Goal: Information Seeking & Learning: Check status

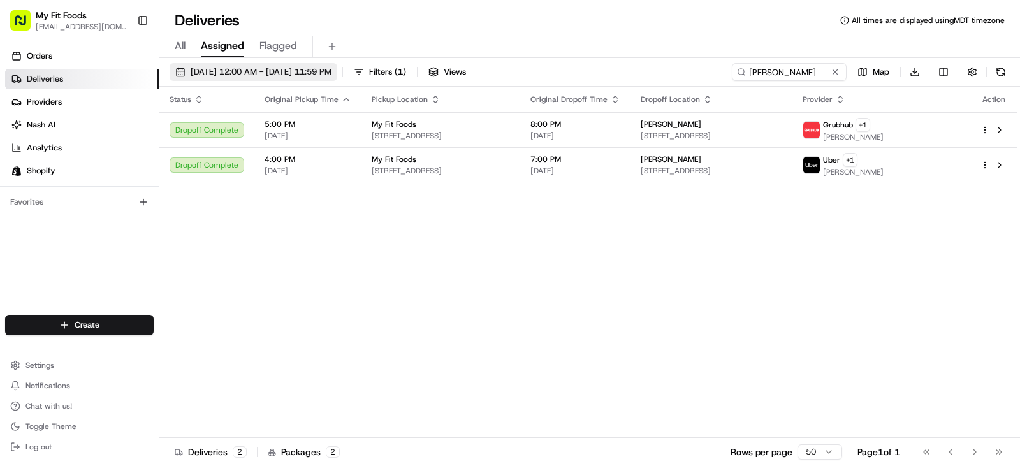
click at [240, 68] on span "[DATE] 12:00 AM - [DATE] 11:59 PM" at bounding box center [261, 71] width 141 height 11
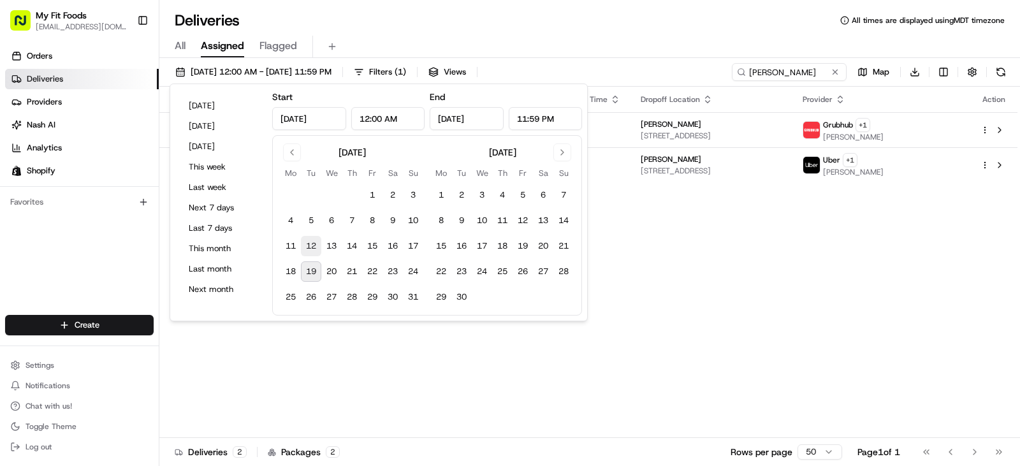
click at [314, 245] on button "12" at bounding box center [311, 246] width 20 height 20
type input "[DATE]"
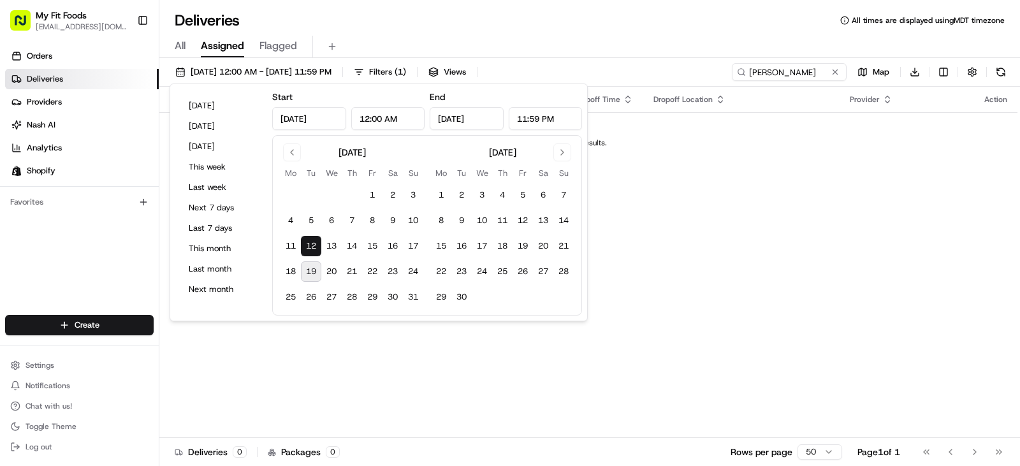
click at [312, 268] on button "19" at bounding box center [311, 271] width 20 height 20
type input "[DATE]"
click at [538, 45] on div "All Assigned Flagged" at bounding box center [589, 47] width 861 height 22
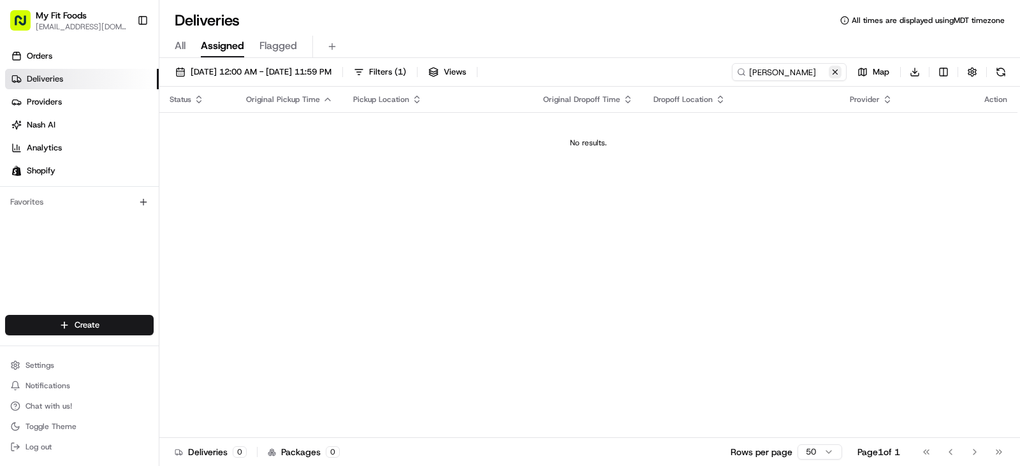
click at [834, 73] on button at bounding box center [835, 72] width 13 height 13
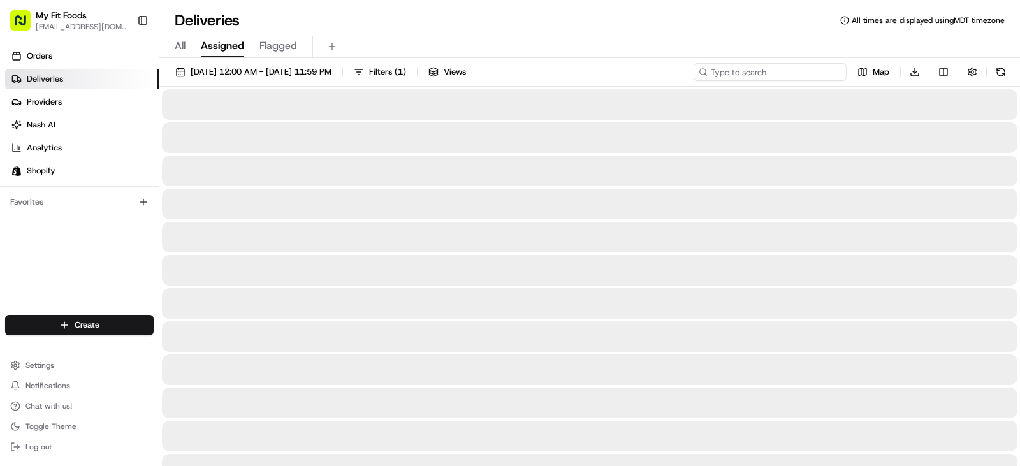
click at [788, 72] on input at bounding box center [770, 72] width 153 height 18
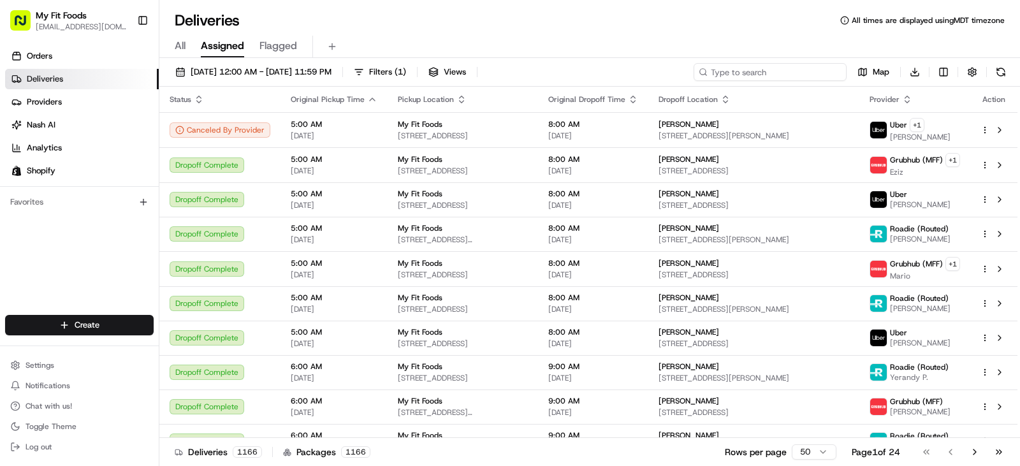
click at [751, 68] on input at bounding box center [770, 72] width 153 height 18
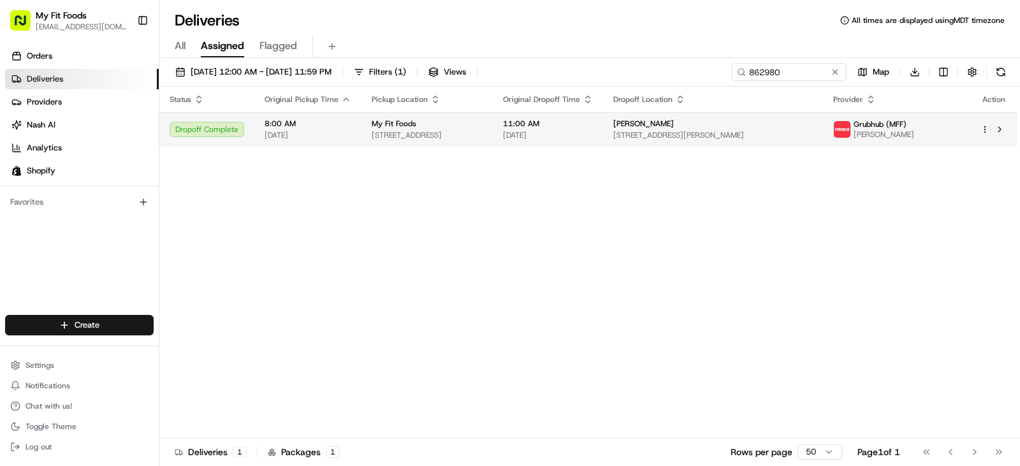
click at [344, 121] on span "8:00 AM" at bounding box center [308, 124] width 87 height 10
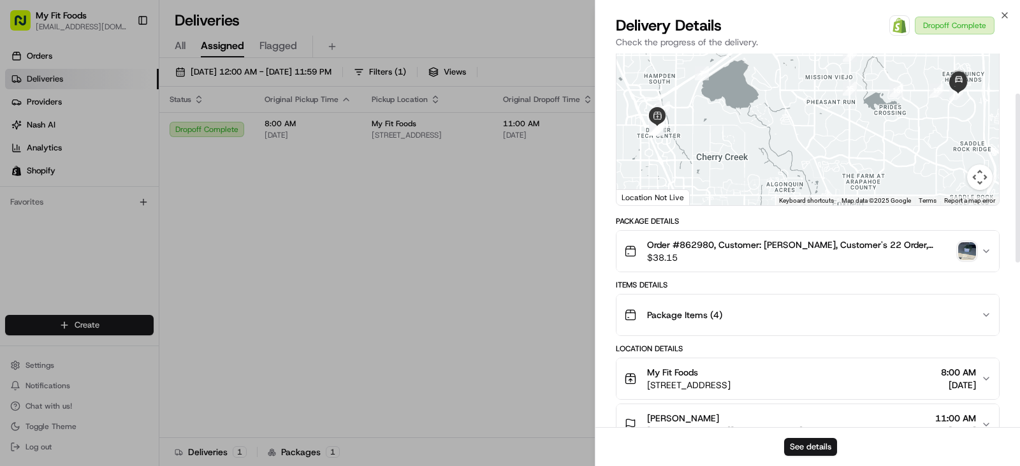
scroll to position [89, 0]
click at [961, 251] on img "button" at bounding box center [967, 251] width 18 height 18
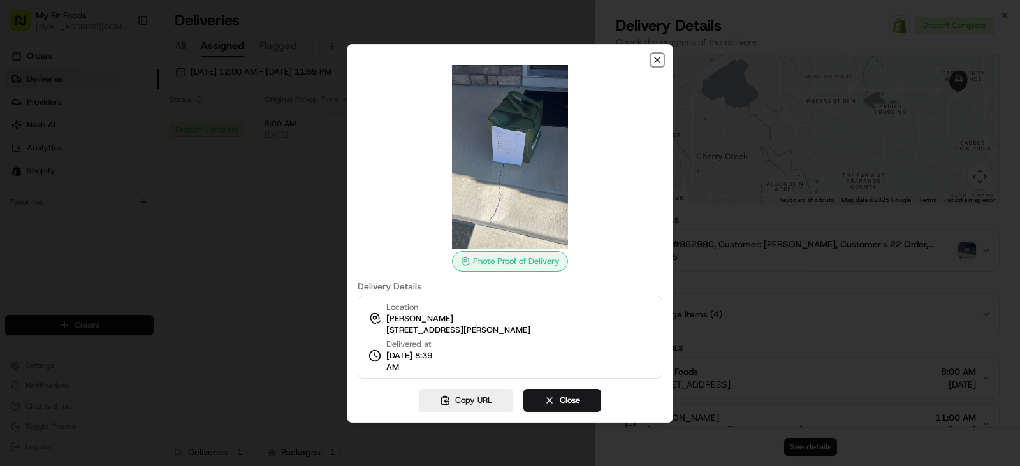
click at [658, 59] on icon "button" at bounding box center [657, 59] width 5 height 5
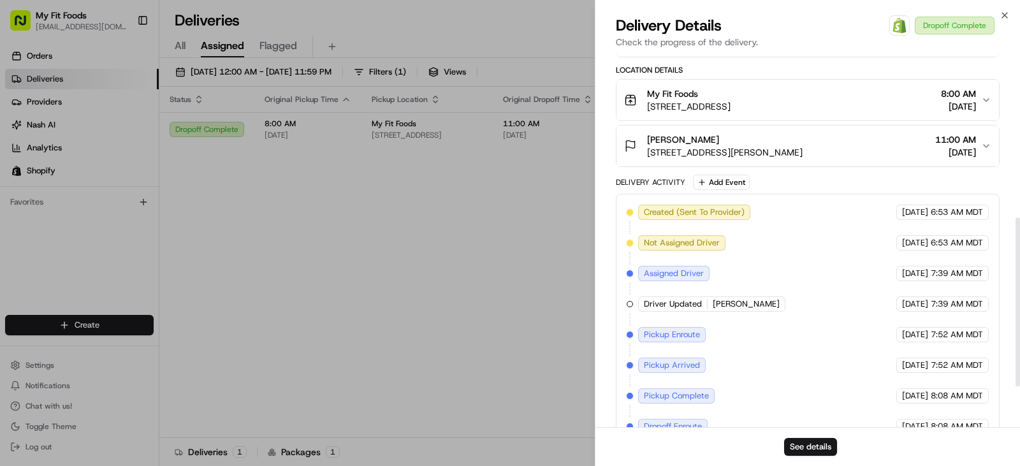
scroll to position [454, 0]
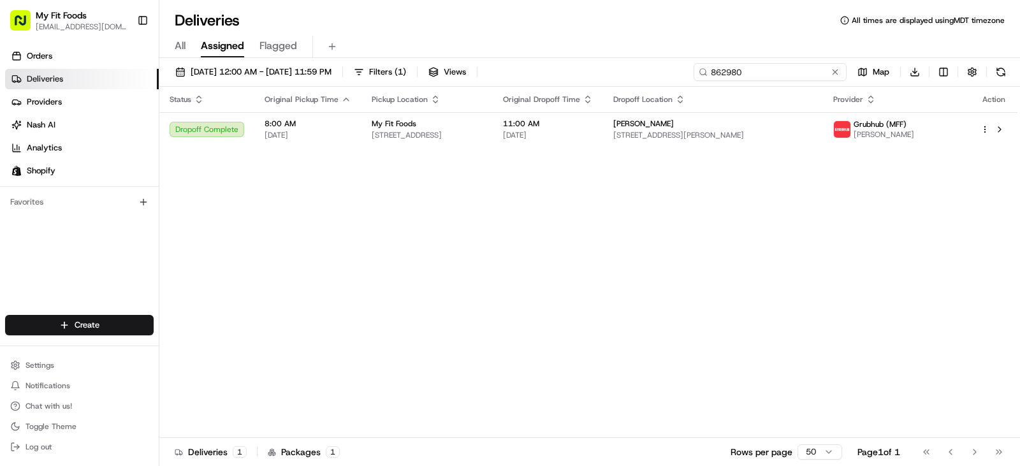
click at [784, 79] on input "862980" at bounding box center [770, 72] width 153 height 18
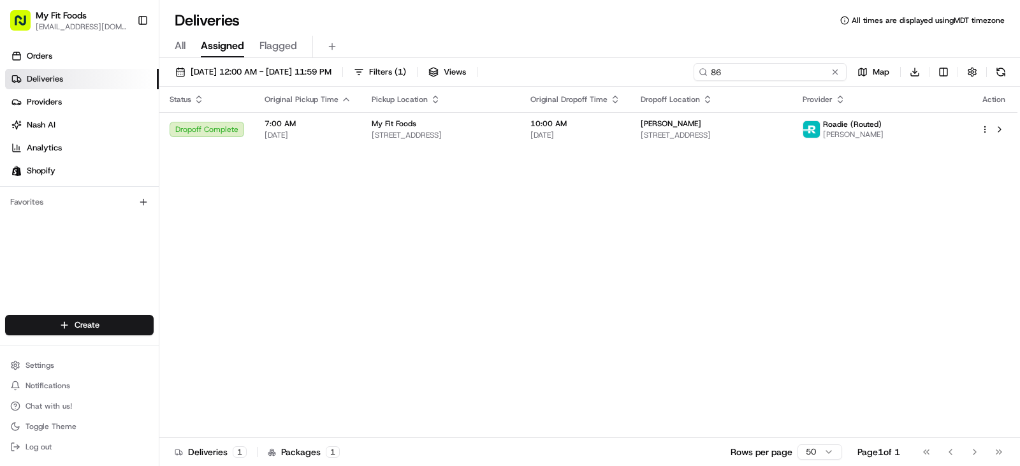
type input "8"
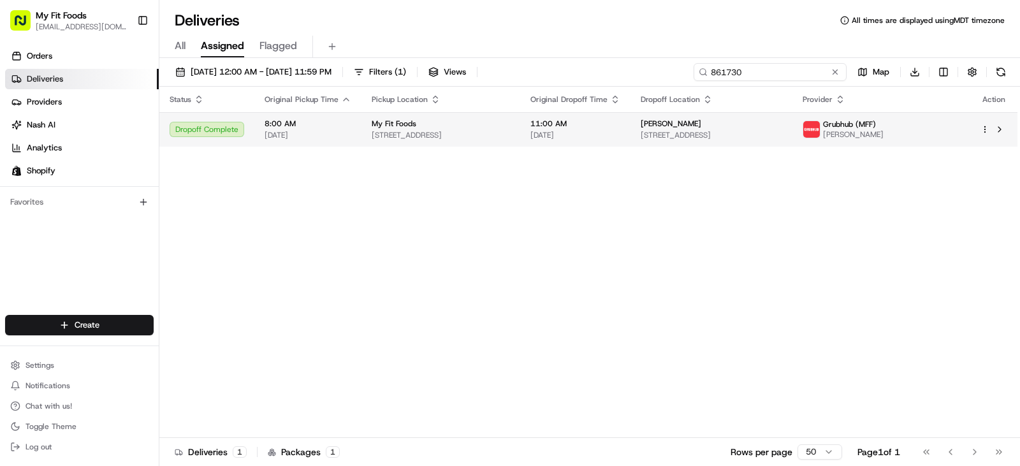
type input "861730"
click at [379, 130] on span "[STREET_ADDRESS]" at bounding box center [441, 135] width 138 height 10
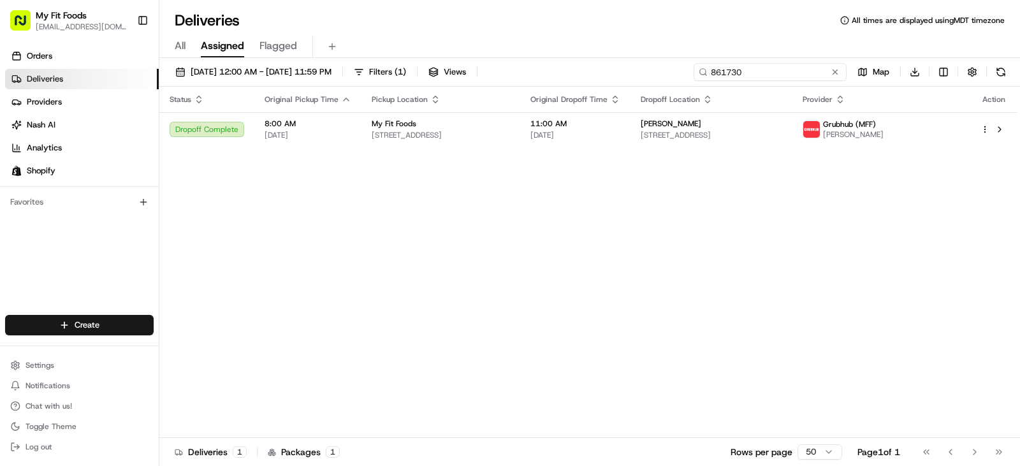
click at [832, 79] on input "861730" at bounding box center [770, 72] width 153 height 18
click at [832, 69] on button at bounding box center [835, 72] width 13 height 13
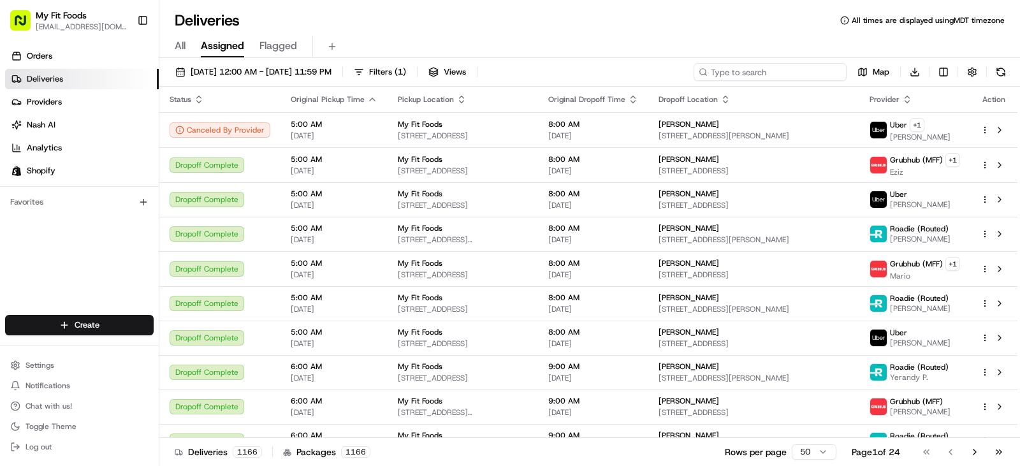
click at [832, 69] on input at bounding box center [770, 72] width 153 height 18
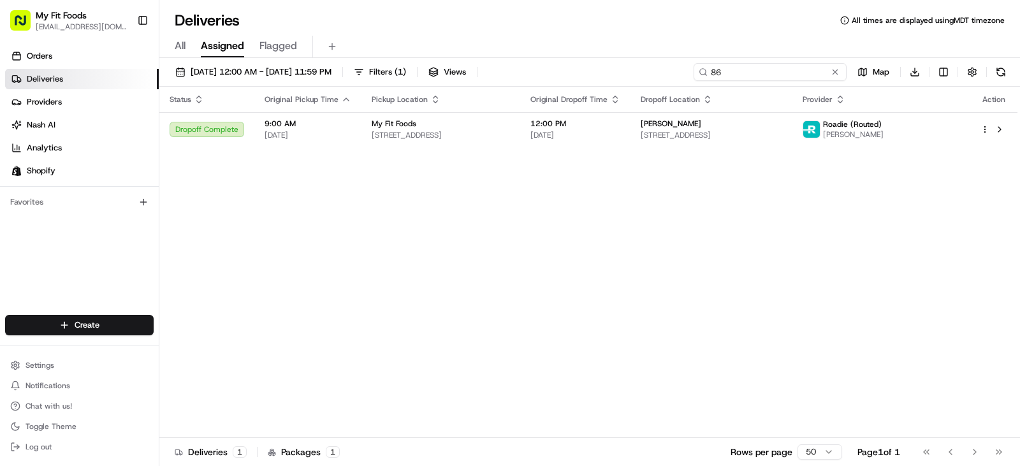
type input "8"
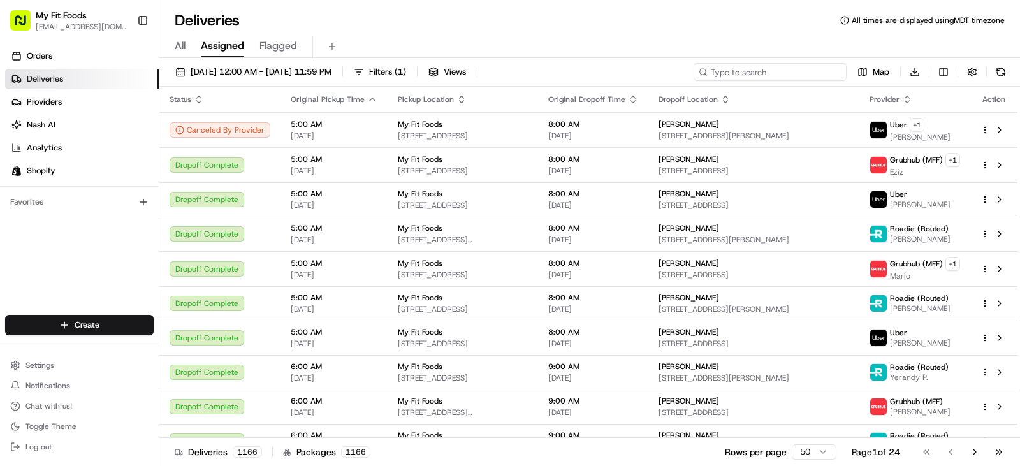
type input "9"
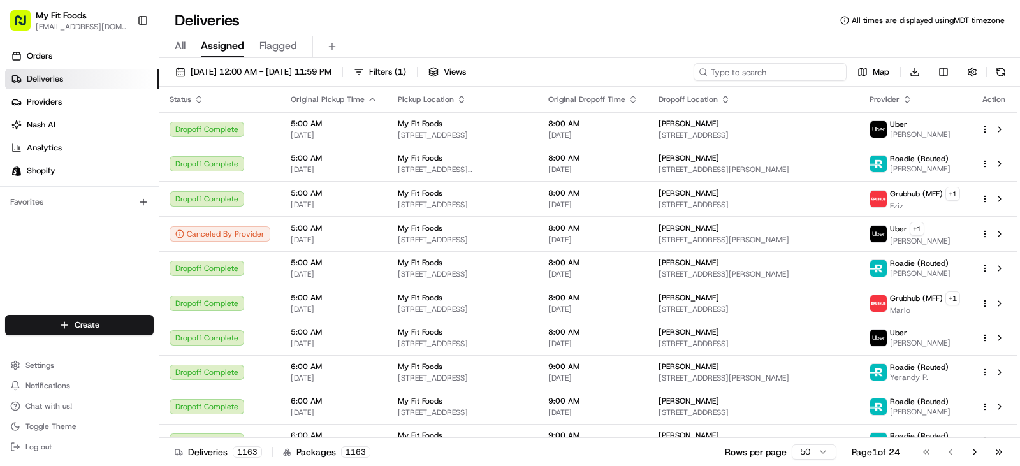
type input "6"
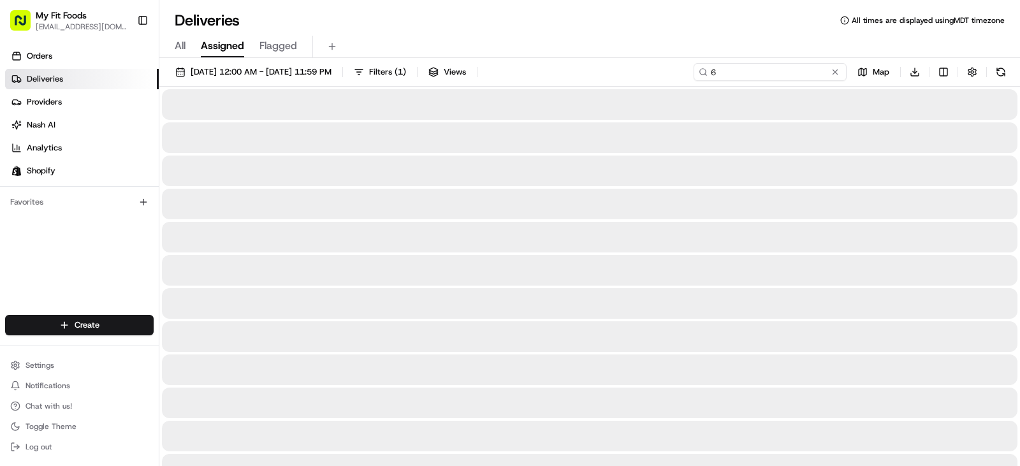
type input "68"
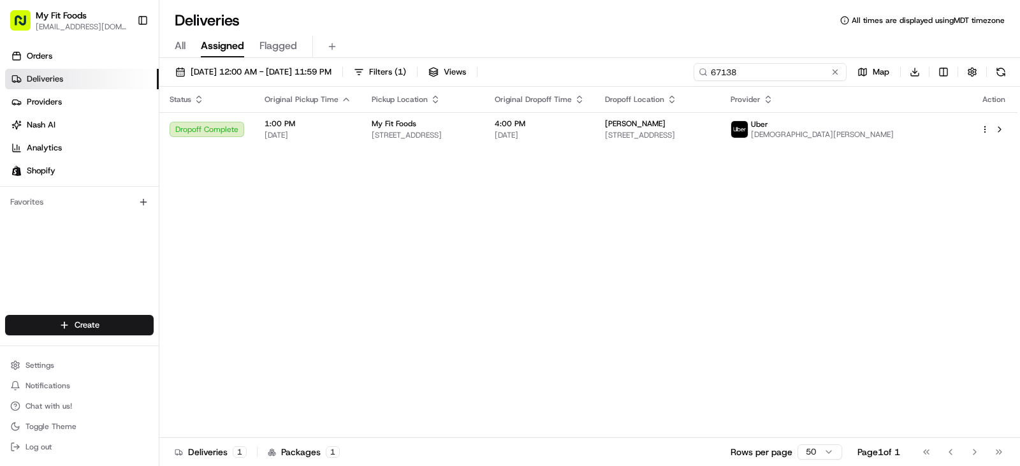
type input "67138"
click at [832, 69] on button at bounding box center [835, 72] width 13 height 13
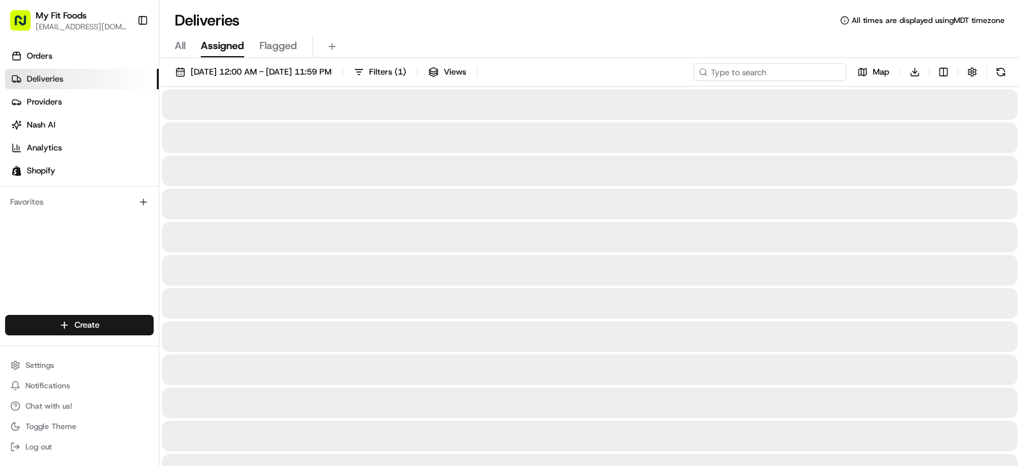
click at [832, 69] on input at bounding box center [770, 72] width 153 height 18
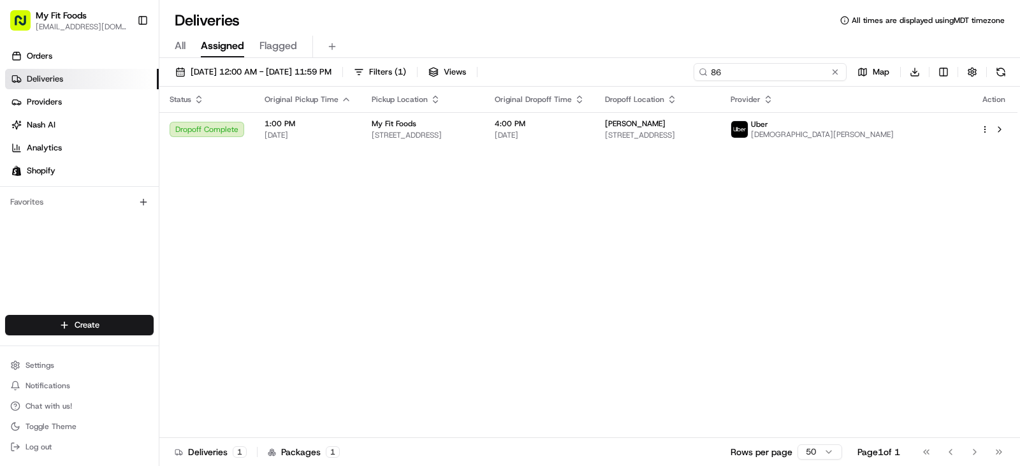
type input "8"
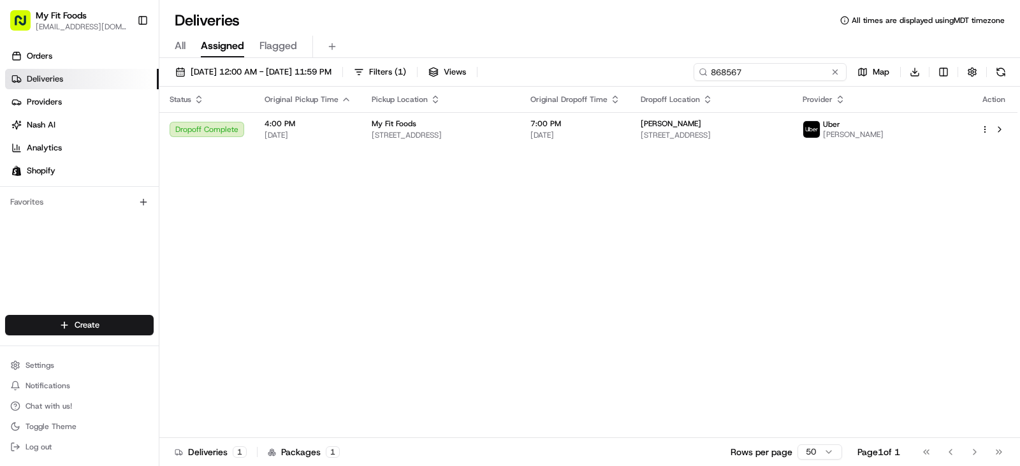
type input "868567"
click at [832, 69] on button at bounding box center [835, 72] width 13 height 13
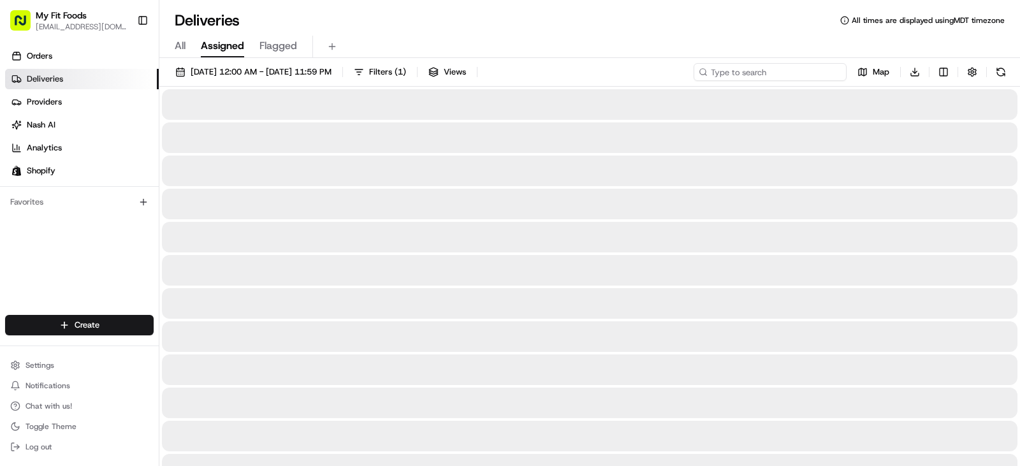
click at [832, 69] on input at bounding box center [770, 72] width 153 height 18
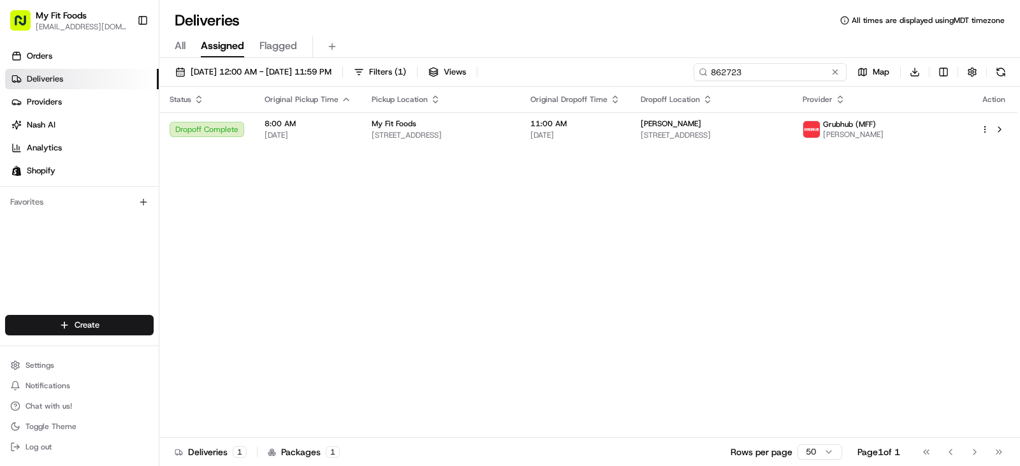
type input "862723"
click at [832, 69] on button at bounding box center [835, 72] width 13 height 13
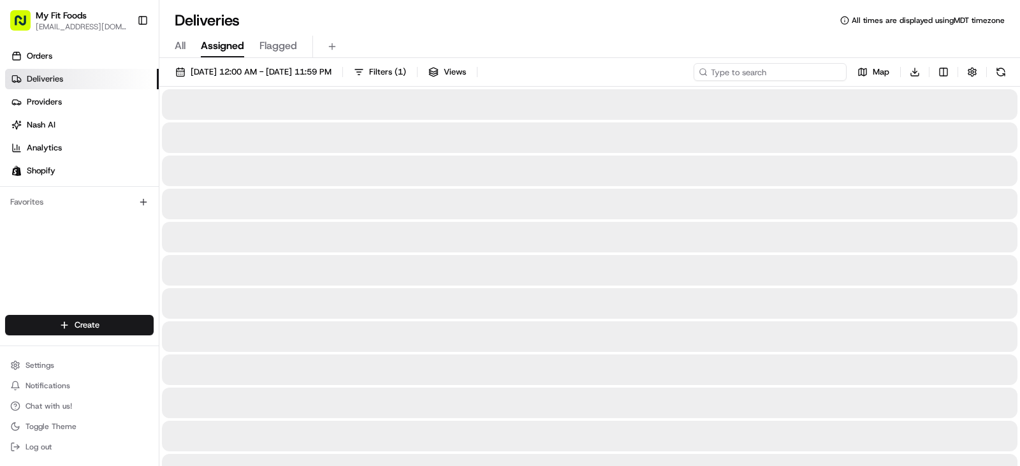
click at [832, 69] on input at bounding box center [770, 72] width 153 height 18
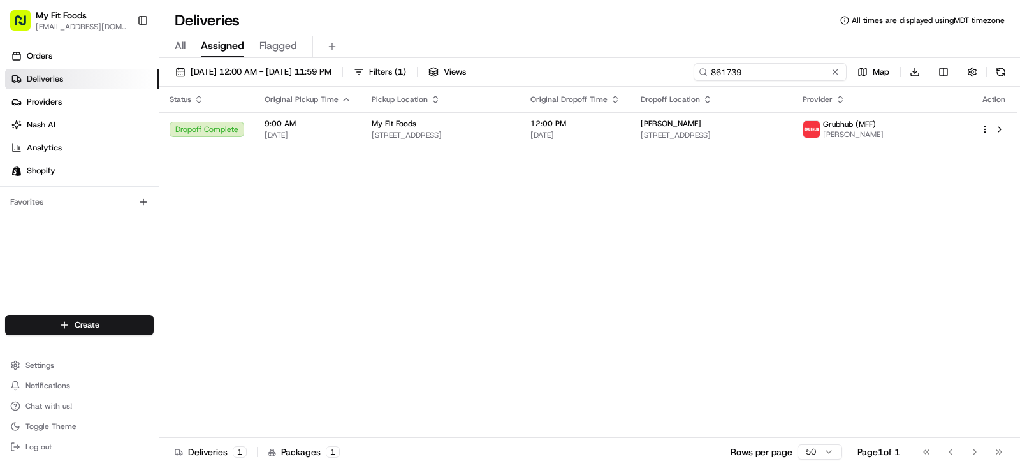
type input "861739"
click at [832, 69] on button at bounding box center [835, 72] width 13 height 13
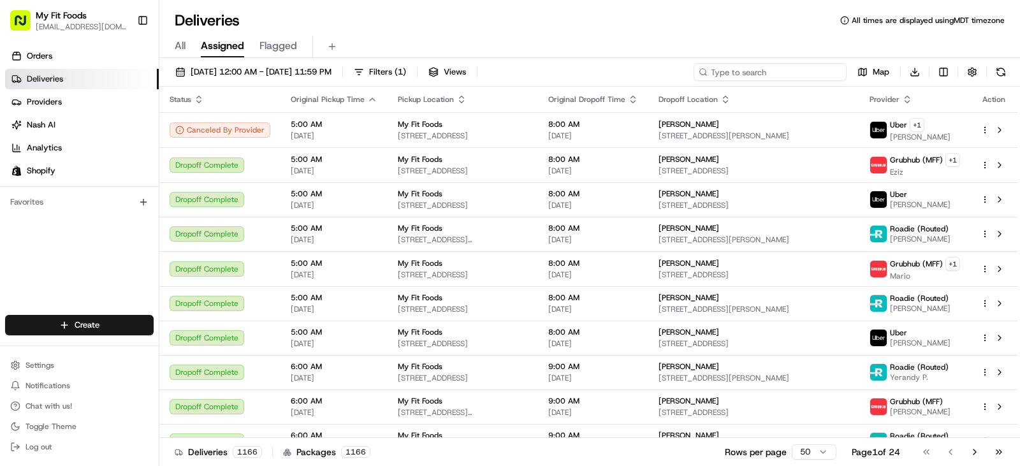
click at [832, 69] on input at bounding box center [770, 72] width 153 height 18
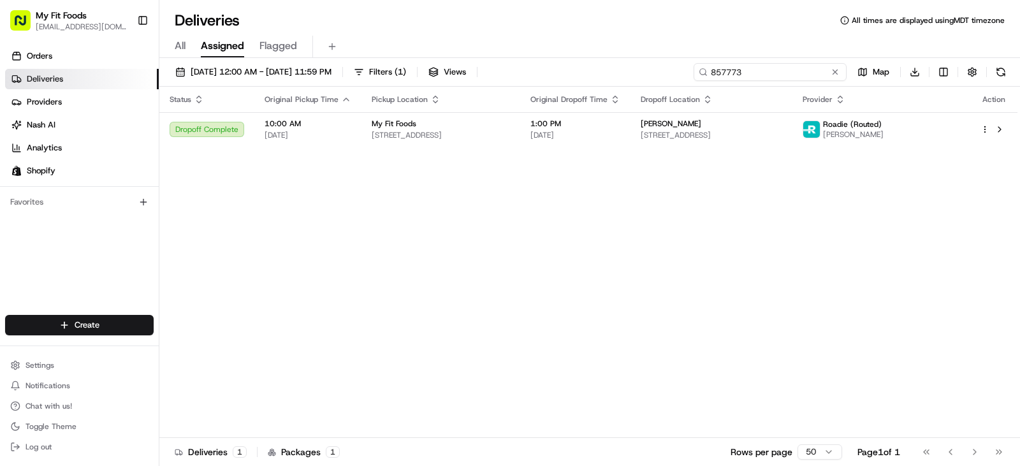
type input "857773"
click at [833, 71] on button at bounding box center [835, 72] width 13 height 13
